Goal: Information Seeking & Learning: Learn about a topic

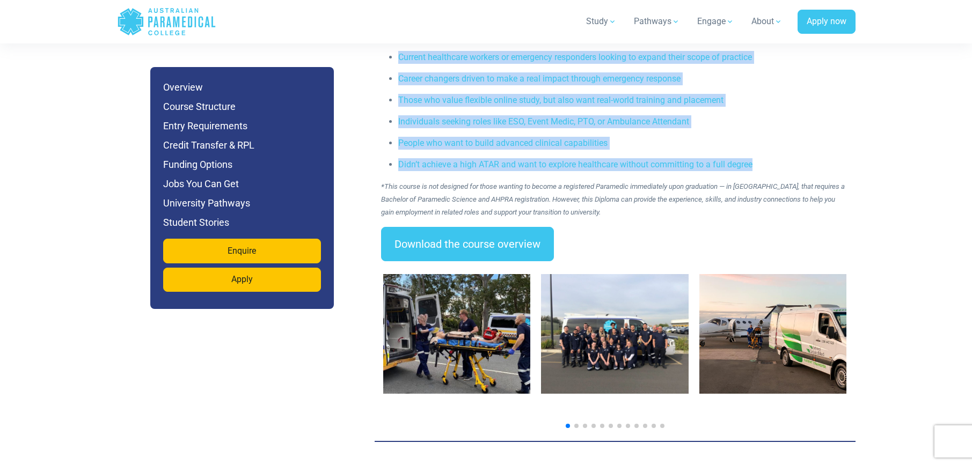
scroll to position [1349, 0]
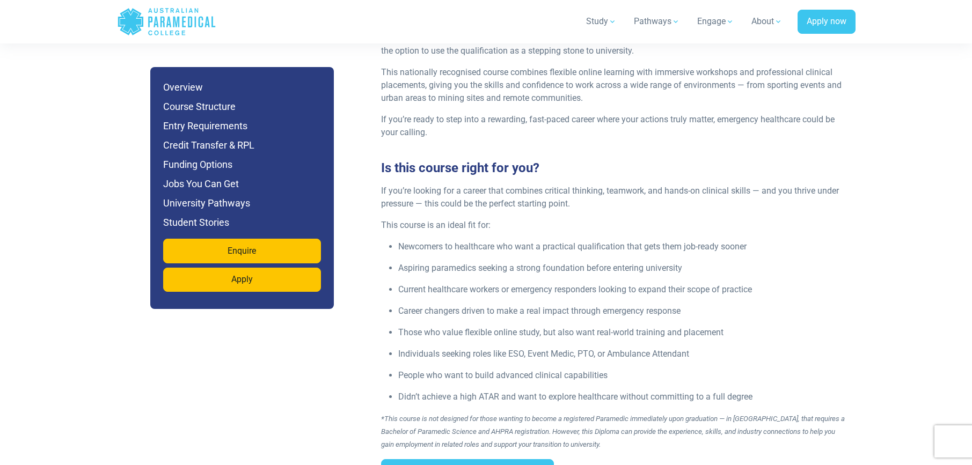
click at [568, 255] on ul "Newcomers to healthcare who want a practical qualification that gets them job-r…" at bounding box center [615, 321] width 468 height 163
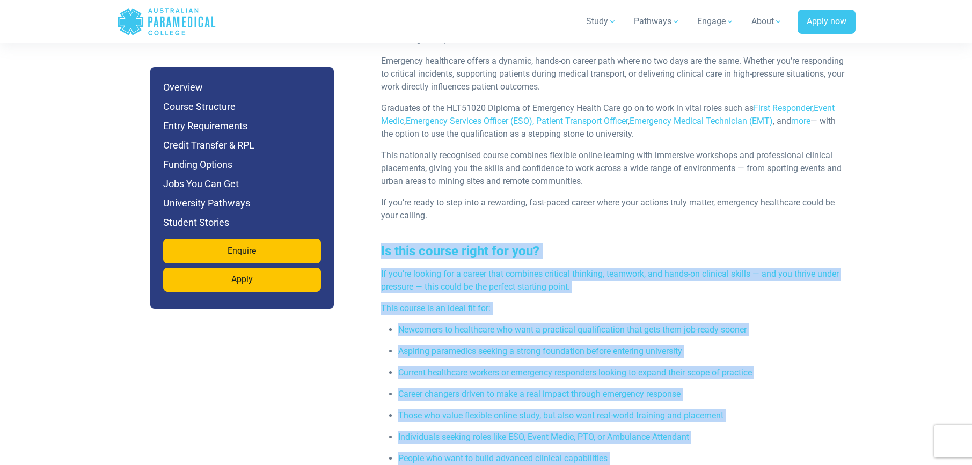
scroll to position [1062, 0]
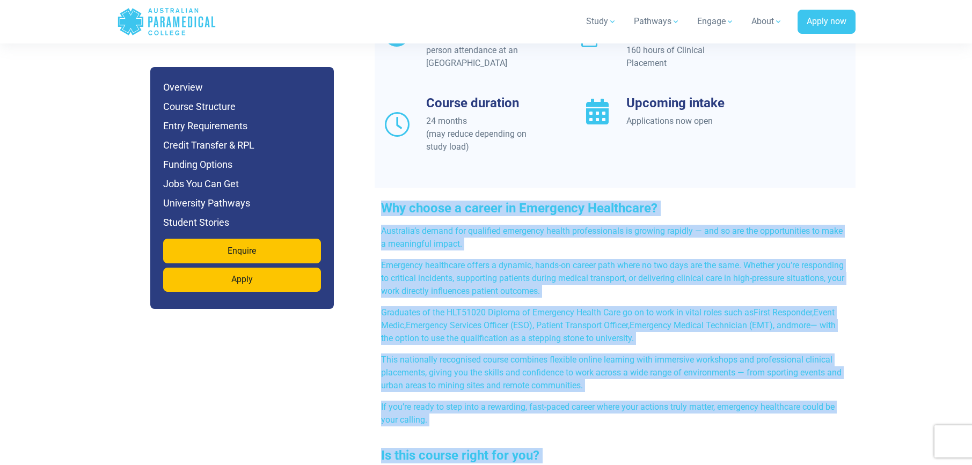
drag, startPoint x: 769, startPoint y: 375, endPoint x: 378, endPoint y: 181, distance: 436.1
click at [378, 181] on div "Overview Location Australia & [GEOGRAPHIC_DATA], with in-person attendance at a…" at bounding box center [615, 450] width 481 height 1023
copy div "Lor ipsumd s ametco ad Elitseddo Eiusmodtem? Incididun’u labore etd magnaaliq e…"
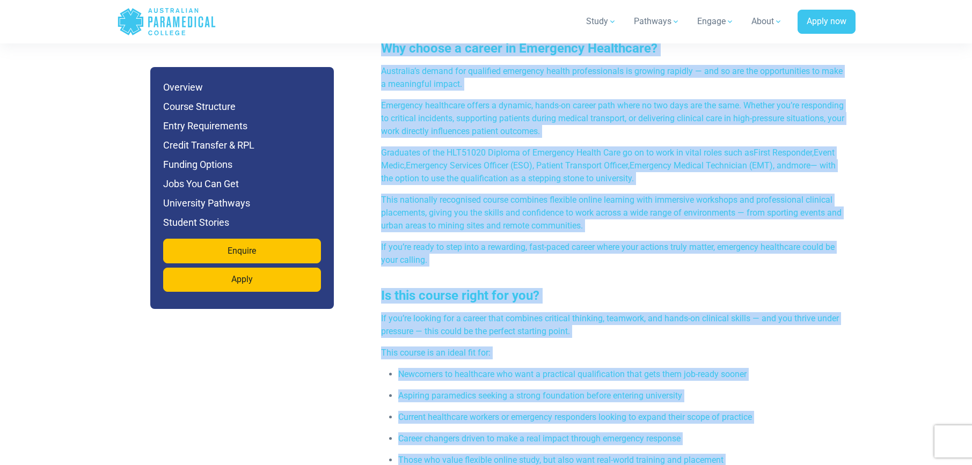
scroll to position [1391, 0]
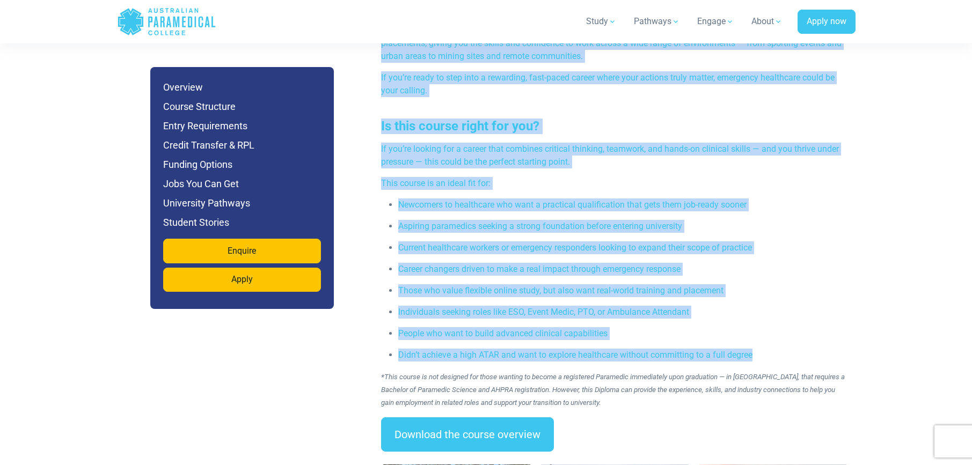
click at [646, 143] on p "If you’re looking for a career that combines critical thinking, teamwork, and h…" at bounding box center [615, 156] width 468 height 26
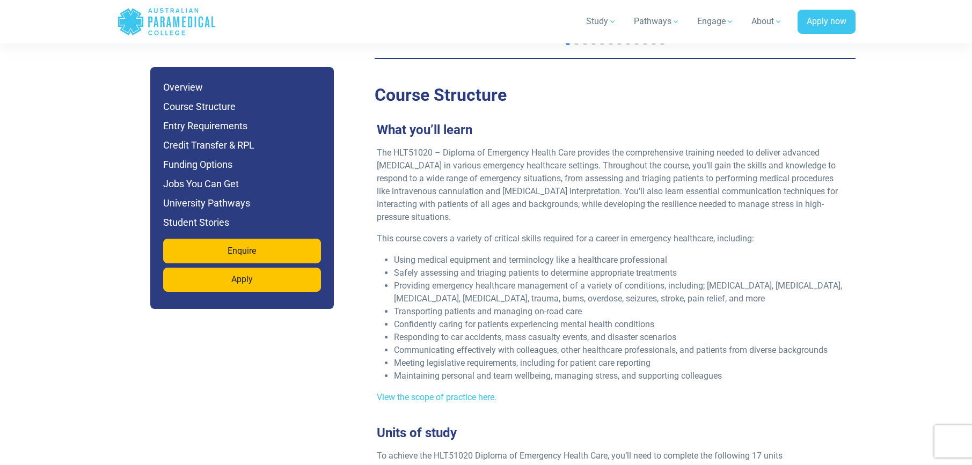
scroll to position [1959, 0]
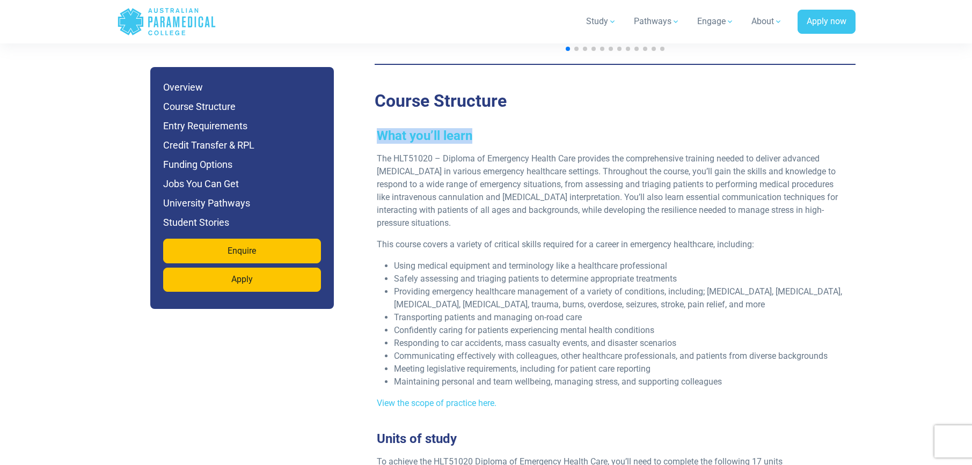
drag, startPoint x: 473, startPoint y: 111, endPoint x: 379, endPoint y: 108, distance: 93.9
click at [379, 128] on h3 "What you’ll learn" at bounding box center [610, 136] width 481 height 16
copy h3 "What you’ll learn"
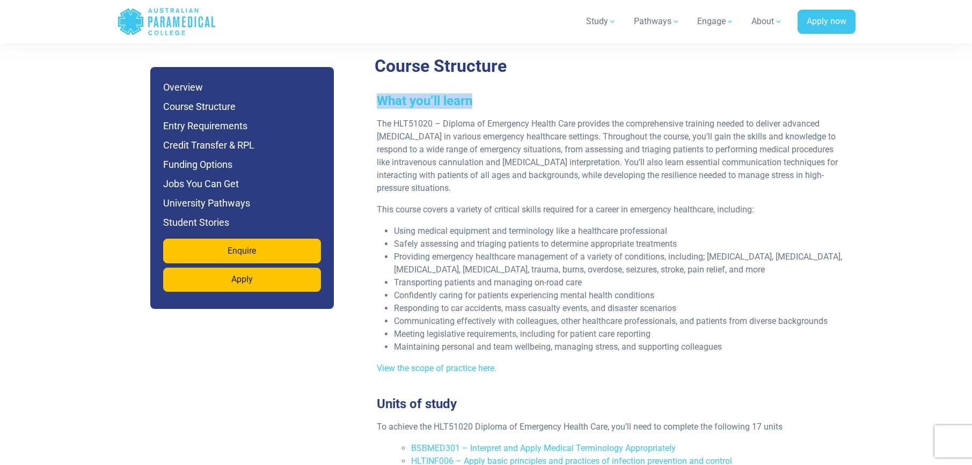
scroll to position [2046, 0]
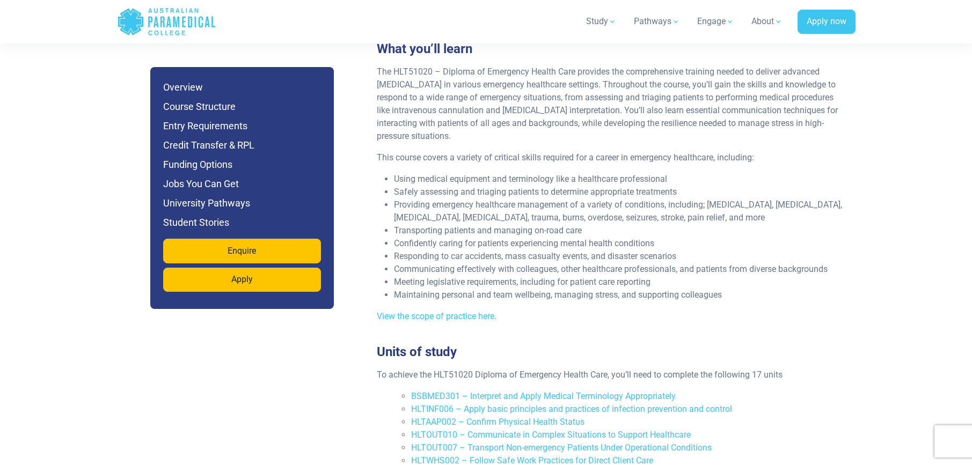
click at [719, 289] on li "Maintaining personal and team wellbeing, managing stress, and supporting collea…" at bounding box center [619, 295] width 451 height 13
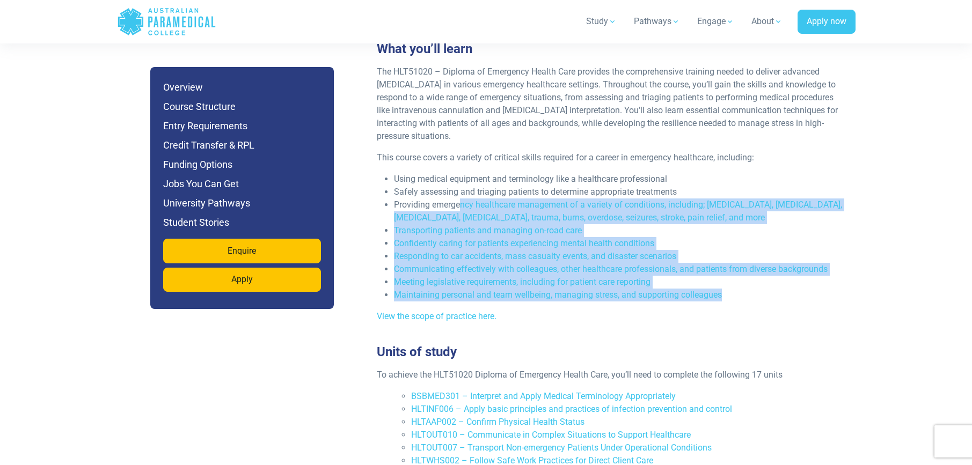
drag, startPoint x: 734, startPoint y: 257, endPoint x: 462, endPoint y: 164, distance: 287.7
click at [462, 173] on ul "Using medical equipment and terminology like a healthcare professional Safely a…" at bounding box center [611, 237] width 468 height 129
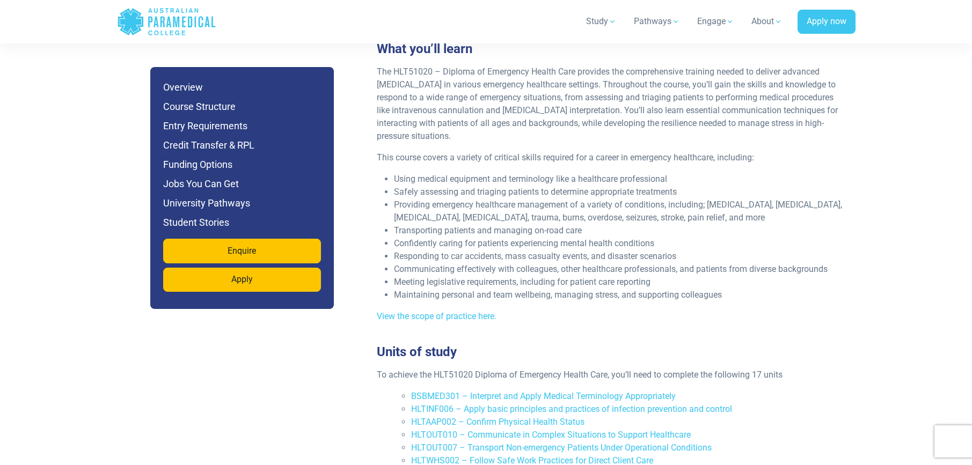
click at [747, 345] on h3 "Units of study" at bounding box center [610, 353] width 481 height 16
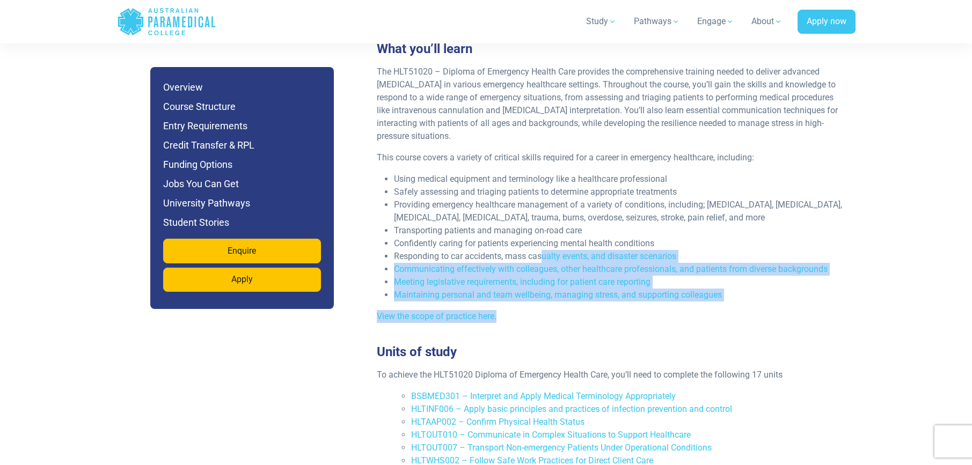
drag, startPoint x: 753, startPoint y: 274, endPoint x: 541, endPoint y: 216, distance: 219.8
click at [541, 216] on div "The HLT51020 – Diploma of Emergency Health Care provides the comprehensive trai…" at bounding box center [610, 198] width 481 height 266
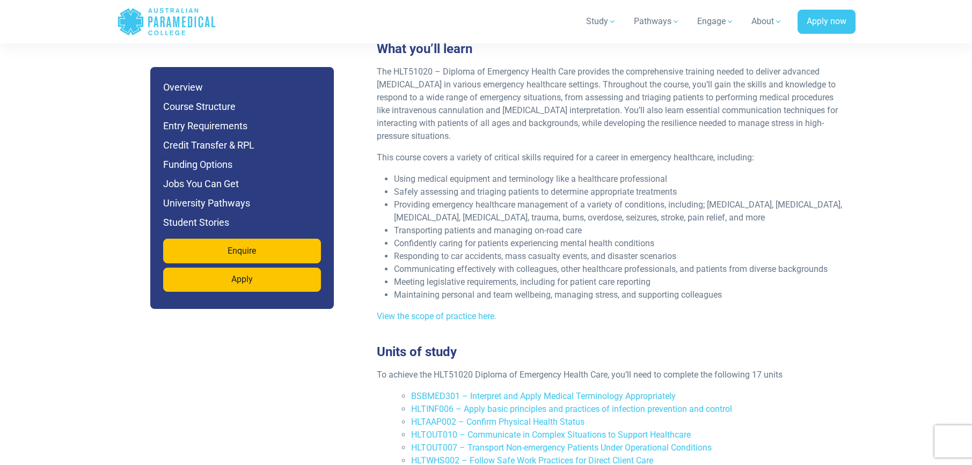
click at [744, 289] on li "Maintaining personal and team wellbeing, managing stress, and supporting collea…" at bounding box center [619, 295] width 451 height 13
click at [732, 289] on li "Maintaining personal and team wellbeing, managing stress, and supporting collea…" at bounding box center [619, 295] width 451 height 13
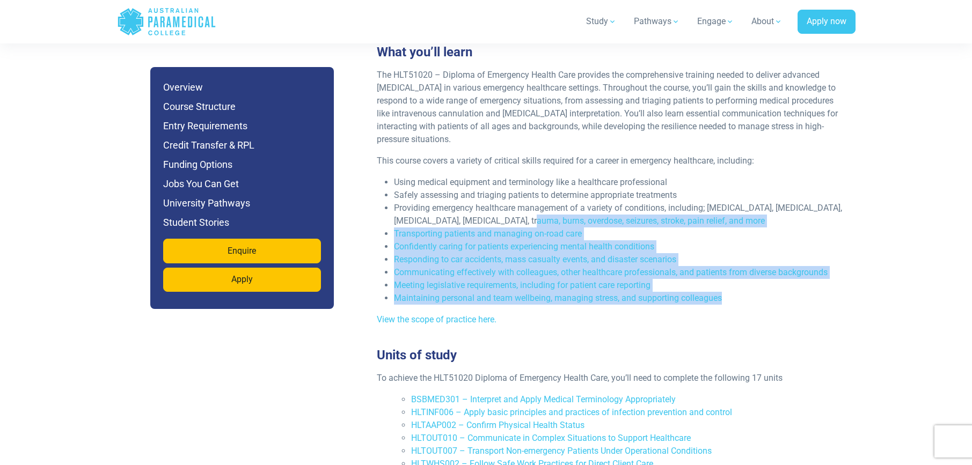
scroll to position [1960, 0]
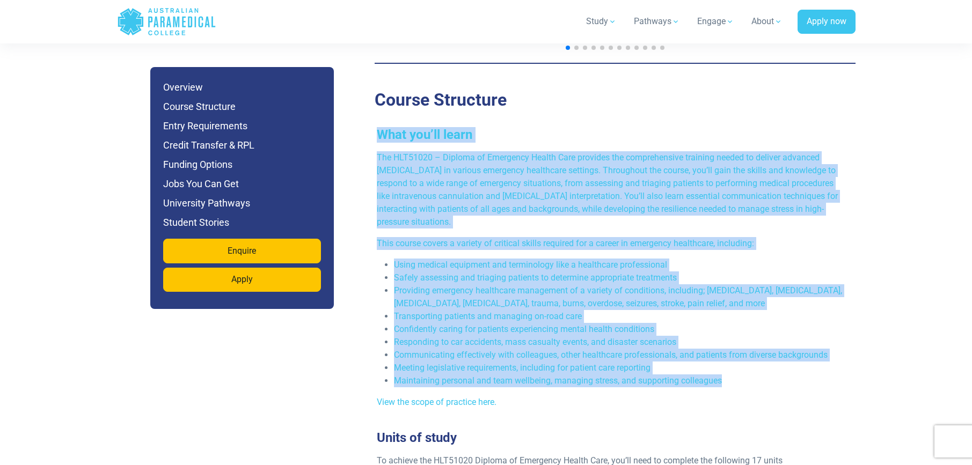
drag, startPoint x: 733, startPoint y: 255, endPoint x: 370, endPoint y: 104, distance: 392.6
click at [370, 127] on div "What you’ll learn The HLT51020 – Diploma of Emergency Health Care provides the …" at bounding box center [610, 272] width 481 height 290
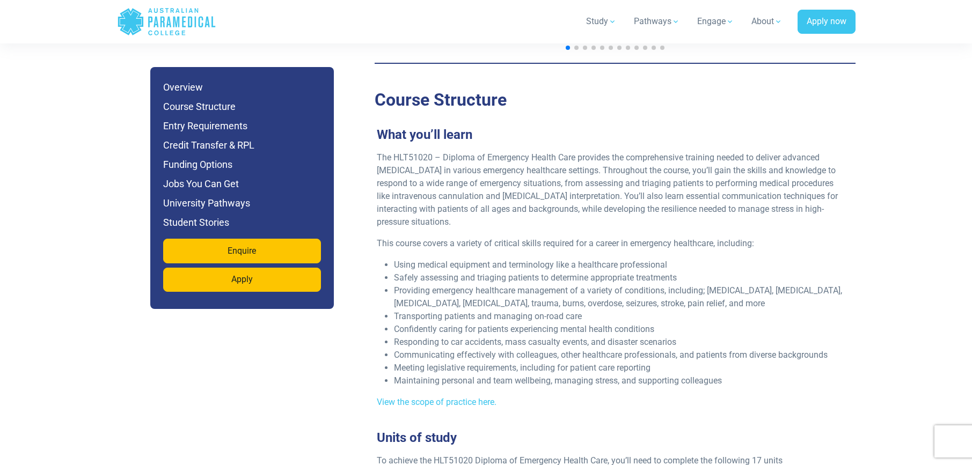
click at [414, 151] on p "The HLT51020 – Diploma of Emergency Health Care provides the comprehensive trai…" at bounding box center [611, 189] width 468 height 77
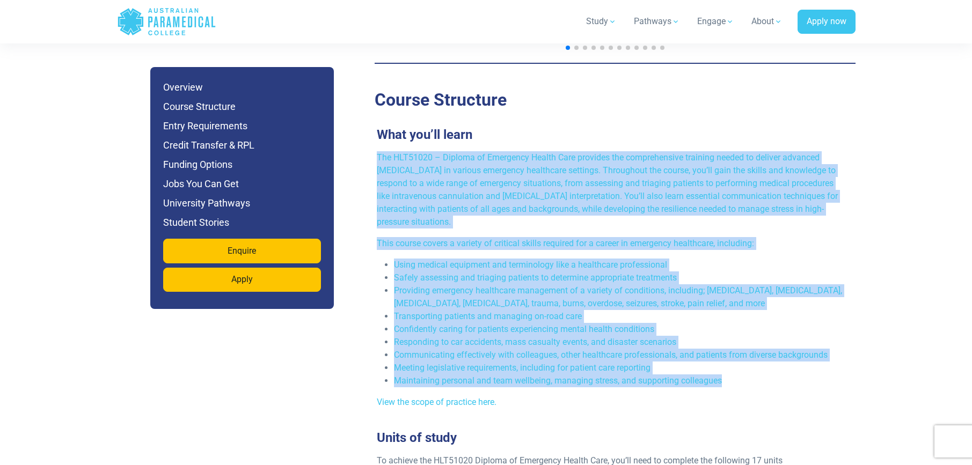
drag, startPoint x: 375, startPoint y: 131, endPoint x: 741, endPoint y: 339, distance: 421.1
click at [741, 339] on div "The HLT51020 – Diploma of Emergency Health Care provides the comprehensive trai…" at bounding box center [610, 284] width 481 height 266
copy div "Lor IPS40047 – Dolorsi am Consectet Adipis Elit seddoeiu tem incididuntutl etdo…"
